Goal: Navigation & Orientation: Find specific page/section

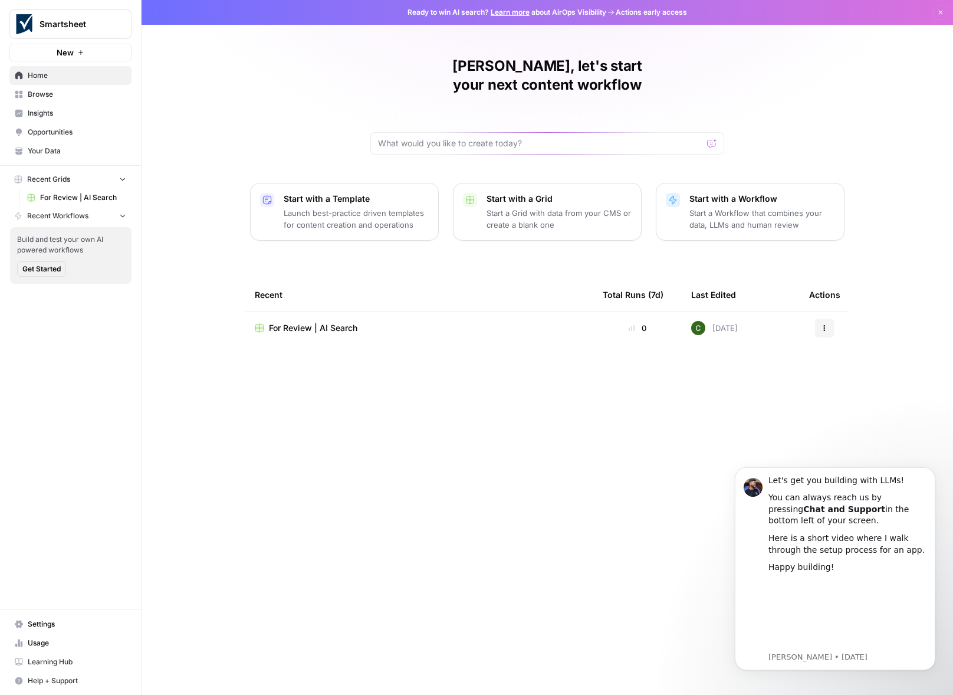
click at [340, 322] on span "For Review | AI Search" at bounding box center [313, 328] width 88 height 12
click at [352, 207] on p "Launch best-practice driven templates for content creation and operations" at bounding box center [356, 219] width 145 height 24
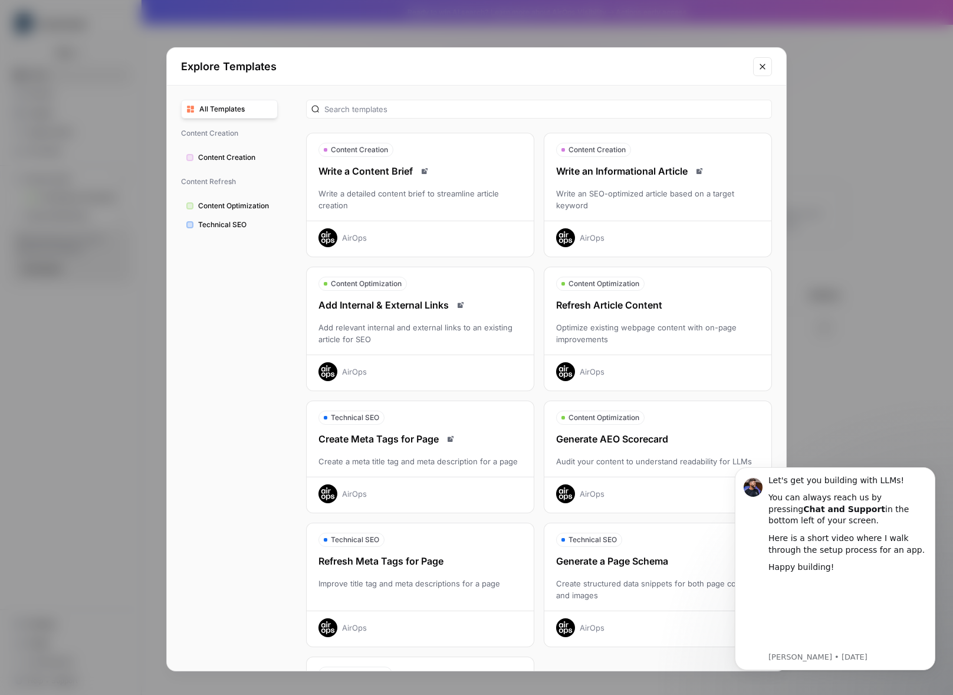
click at [768, 68] on button "Close modal" at bounding box center [762, 66] width 19 height 19
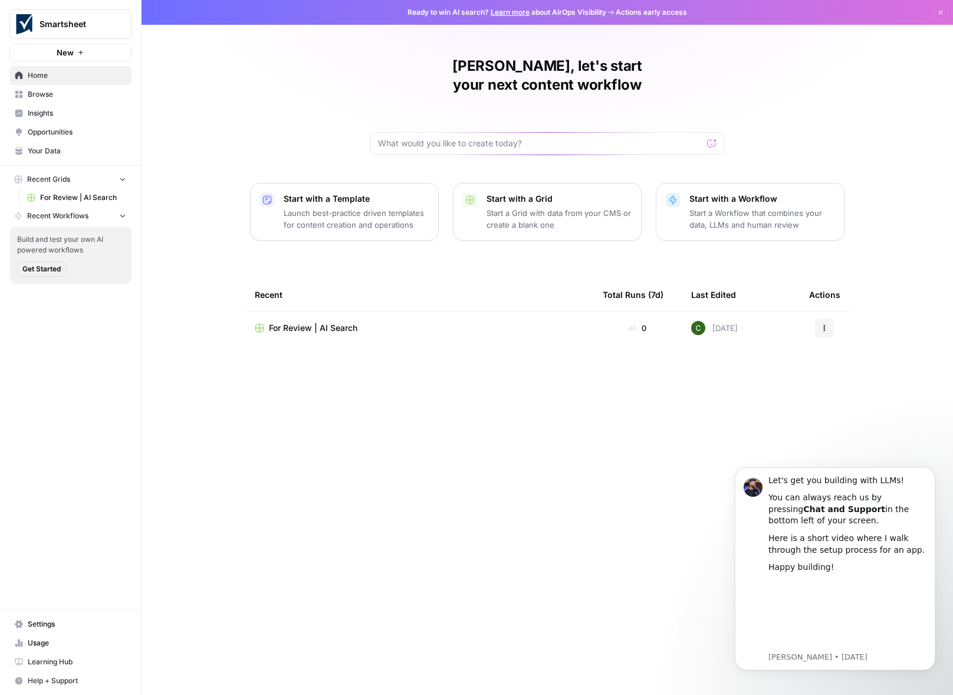
click at [52, 658] on span "Learning Hub" at bounding box center [77, 661] width 98 height 11
